Goal: Information Seeking & Learning: Learn about a topic

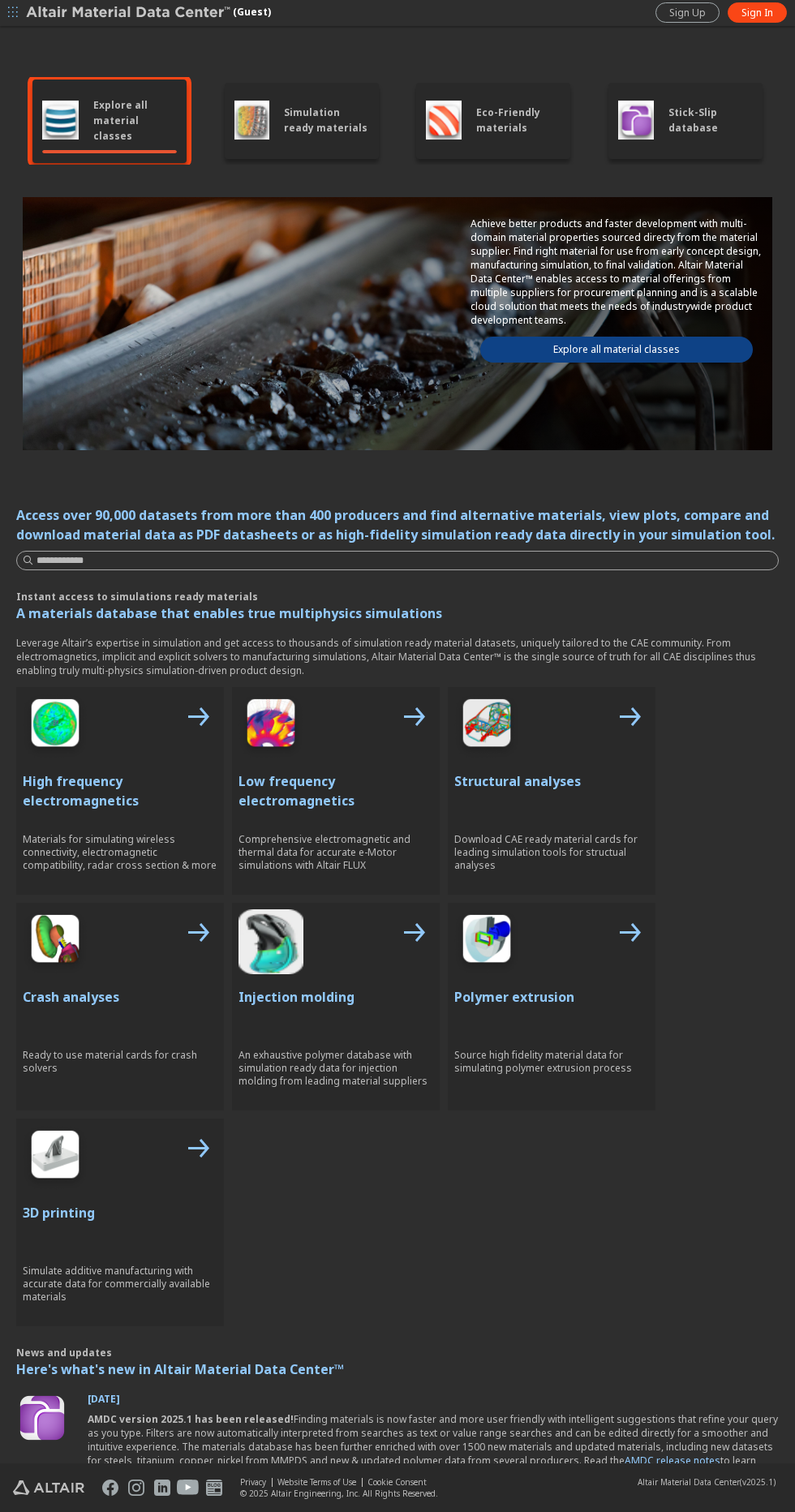
click at [685, 349] on link "Explore all material classes" at bounding box center [616, 349] width 272 height 26
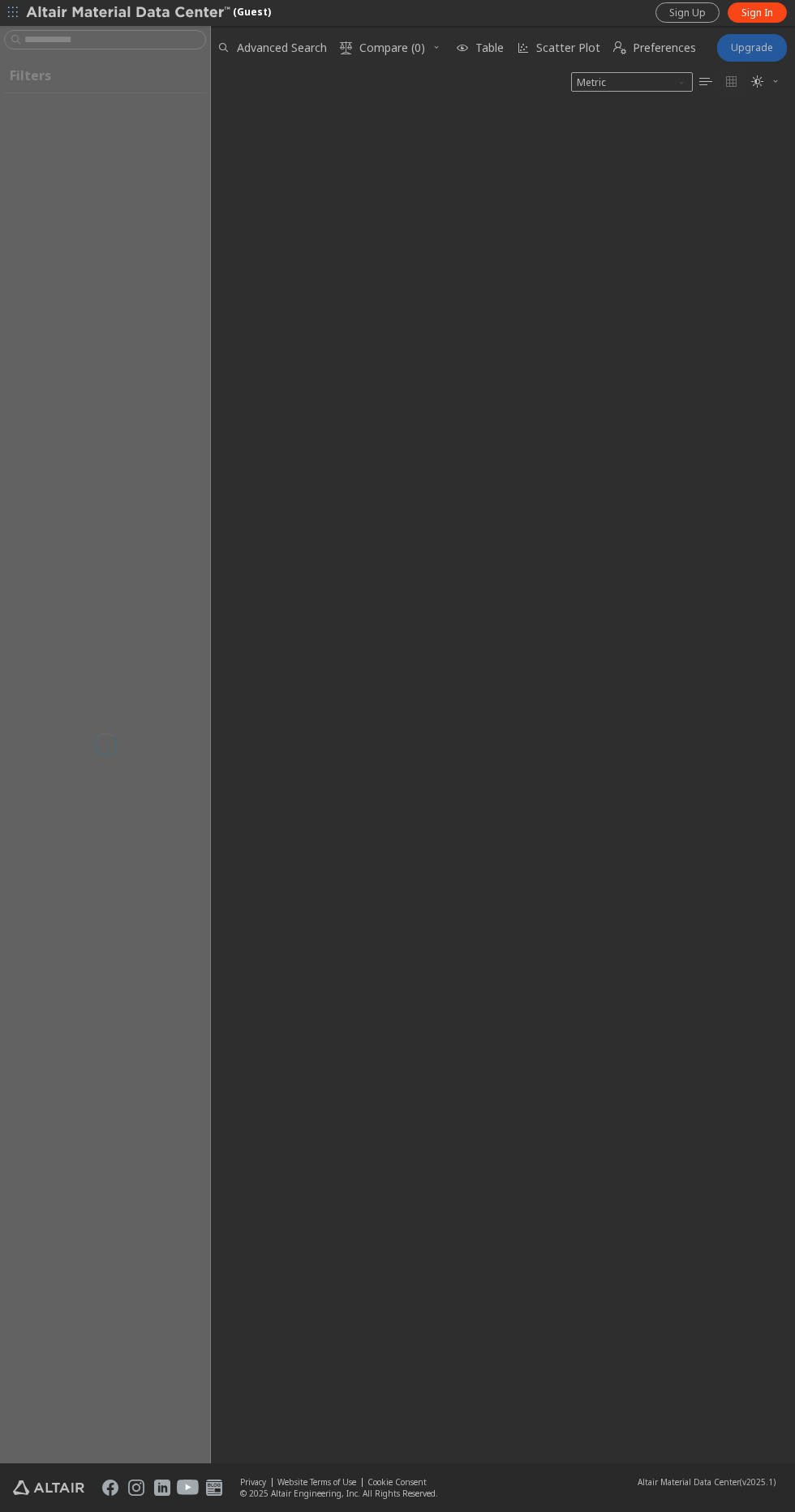
click at [784, 54] on button "Upgrade" at bounding box center [752, 48] width 70 height 27
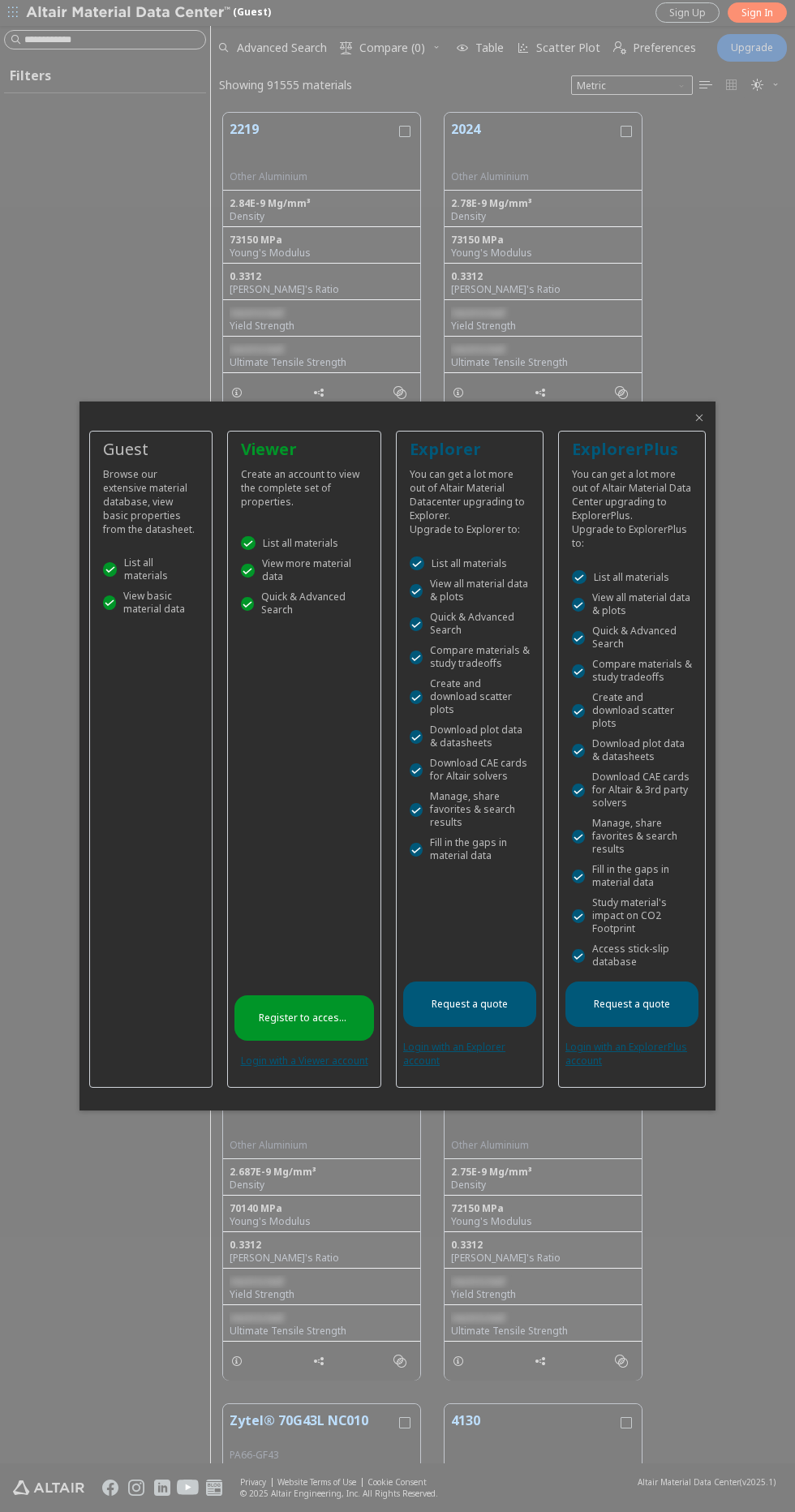
scroll to position [1500, 584]
